Goal: Use online tool/utility: Utilize a website feature to perform a specific function

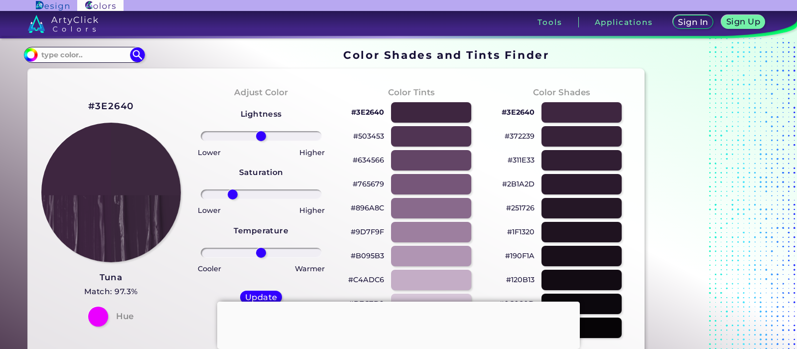
drag, startPoint x: 258, startPoint y: 194, endPoint x: 233, endPoint y: 192, distance: 26.0
type input "-51"
click at [233, 192] on input "range" at bounding box center [261, 194] width 121 height 10
click at [420, 114] on div at bounding box center [430, 112] width 81 height 20
type input "#3e2640"
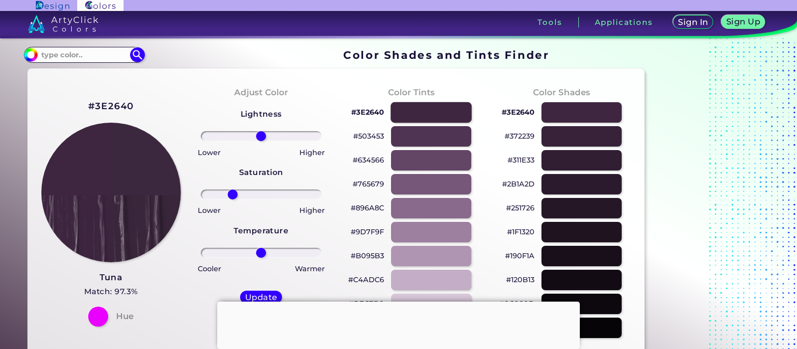
type input "0"
type input "-54"
click at [231, 255] on input "range" at bounding box center [261, 253] width 121 height 10
click at [93, 318] on div at bounding box center [98, 316] width 20 height 20
click at [428, 235] on div at bounding box center [430, 232] width 81 height 20
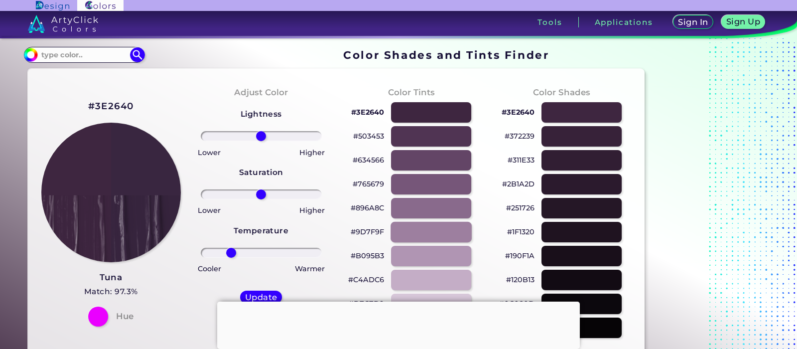
type input "#9d7f9f"
type input "0"
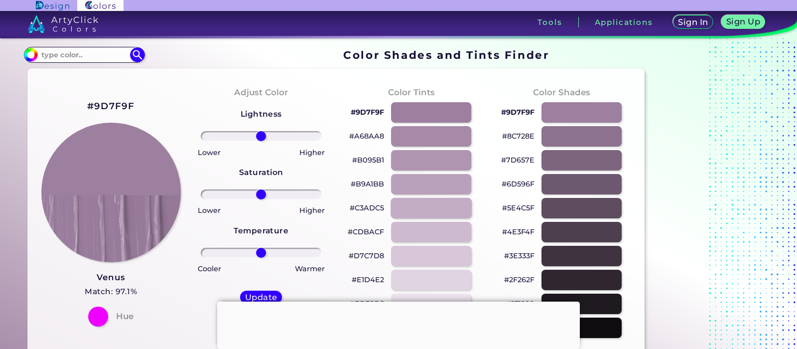
click at [442, 198] on div at bounding box center [430, 208] width 81 height 20
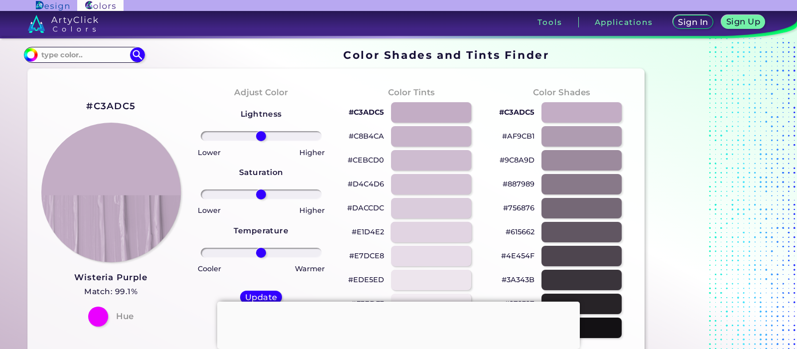
click at [452, 223] on div at bounding box center [430, 232] width 81 height 20
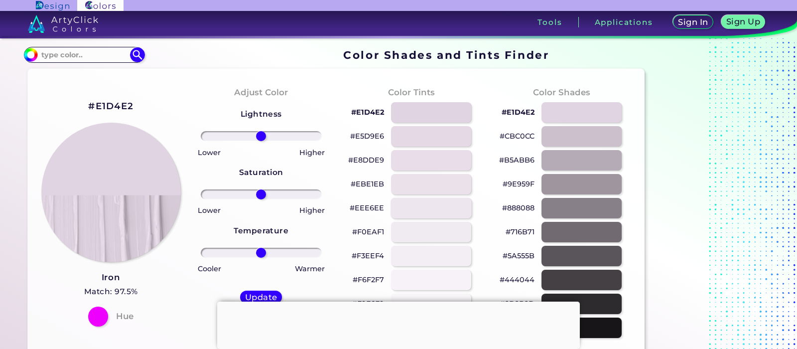
click at [446, 203] on div at bounding box center [430, 208] width 81 height 20
type input "#eee6ee"
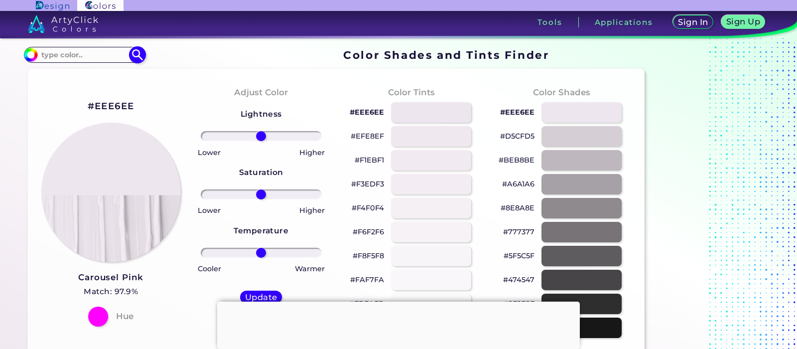
click at [86, 52] on input at bounding box center [84, 54] width 93 height 13
paste input "3e2640"
type input "3e2640"
click at [131, 57] on img at bounding box center [136, 54] width 17 height 17
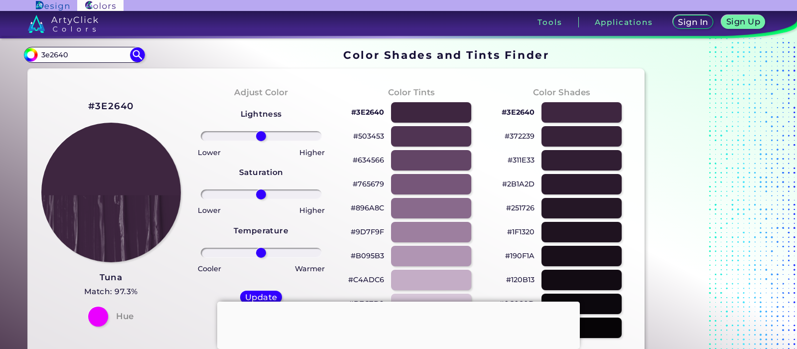
click at [118, 277] on h3 "Tuna" at bounding box center [111, 277] width 54 height 12
click at [417, 110] on div at bounding box center [430, 112] width 81 height 20
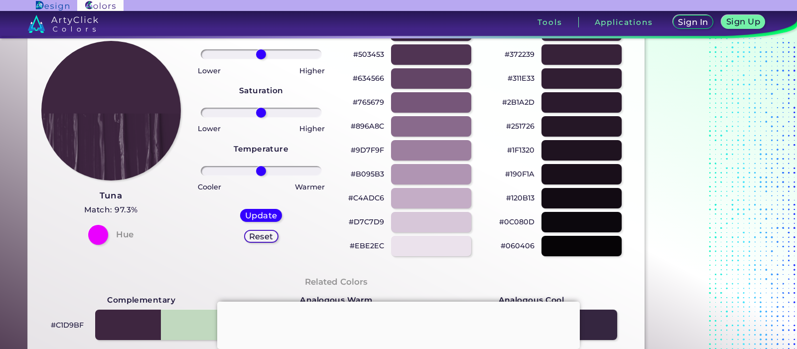
scroll to position [100, 0]
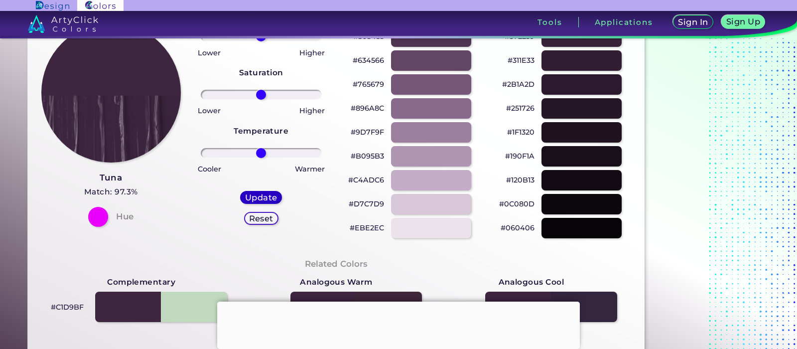
click at [249, 195] on h5 "Update" at bounding box center [261, 196] width 29 height 7
type input "#3e2640"
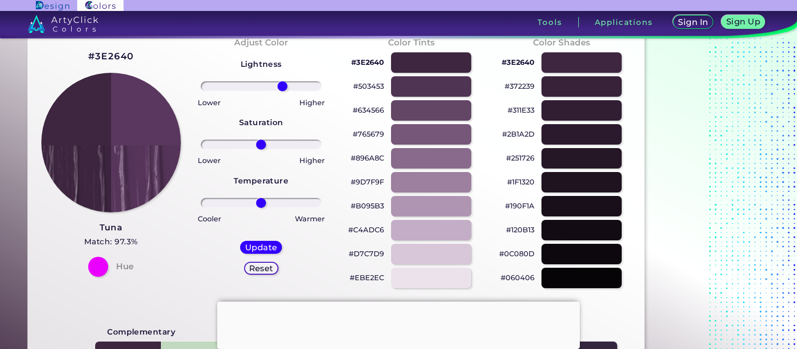
drag, startPoint x: 264, startPoint y: 87, endPoint x: 282, endPoint y: 87, distance: 17.4
click at [282, 87] on input "range" at bounding box center [261, 86] width 121 height 10
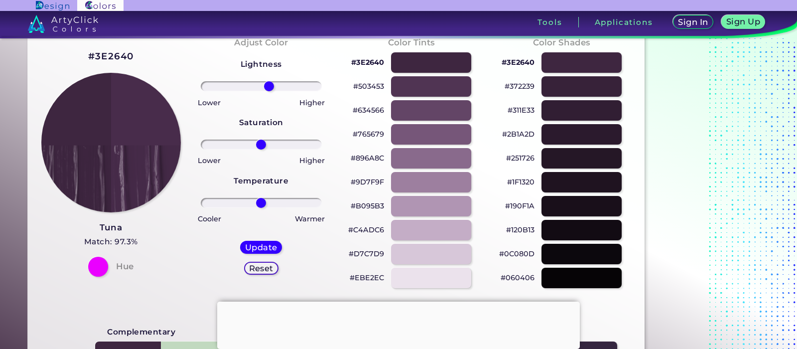
drag, startPoint x: 275, startPoint y: 87, endPoint x: 269, endPoint y: 86, distance: 6.6
type input "14"
click at [269, 86] on input "range" at bounding box center [261, 86] width 121 height 10
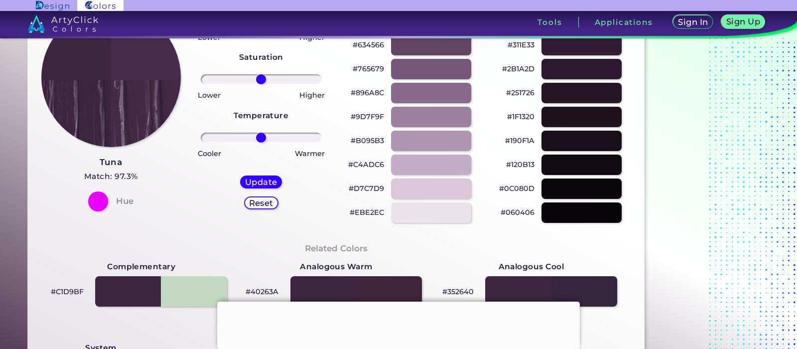
scroll to position [149, 0]
